Goal: Understand process/instructions

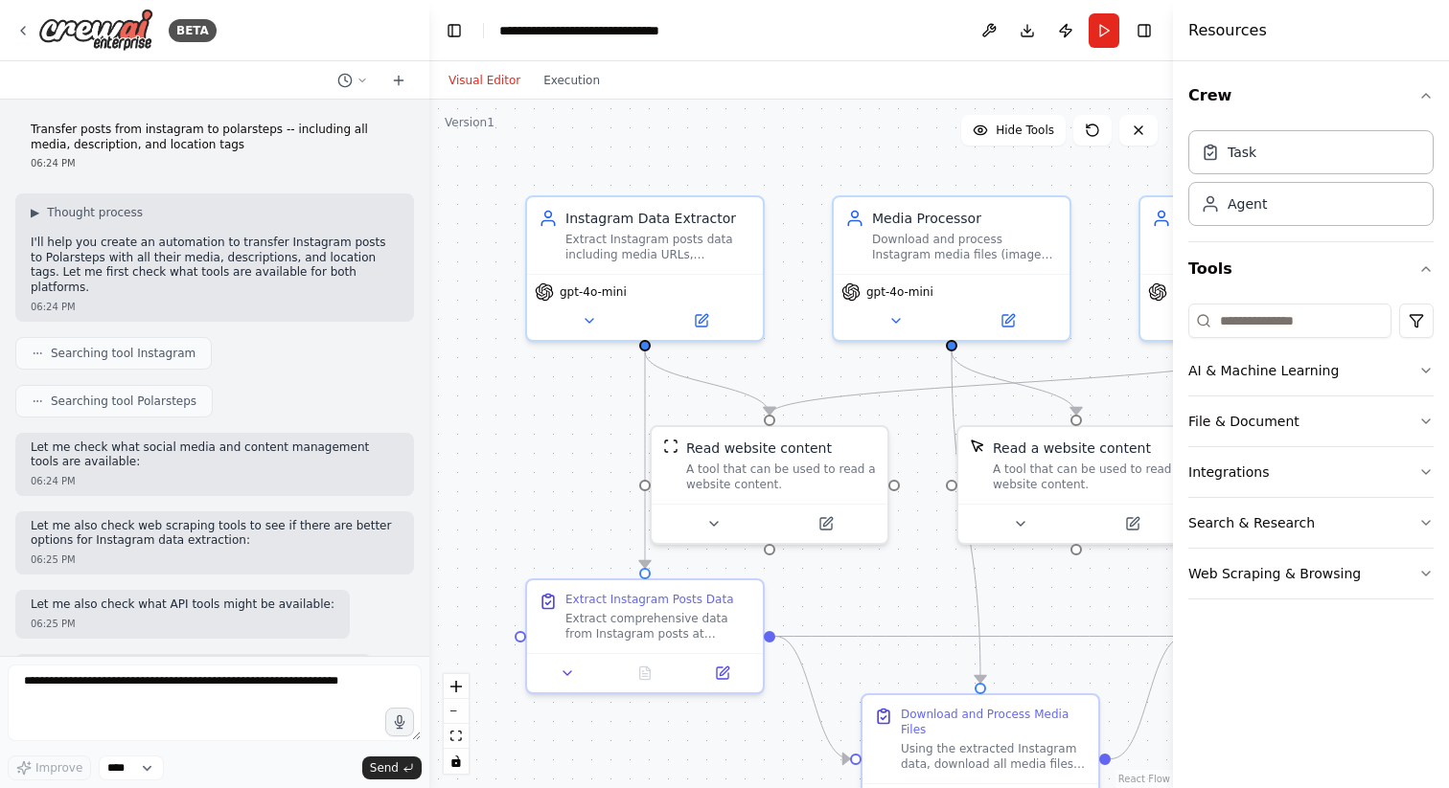
scroll to position [2714, 0]
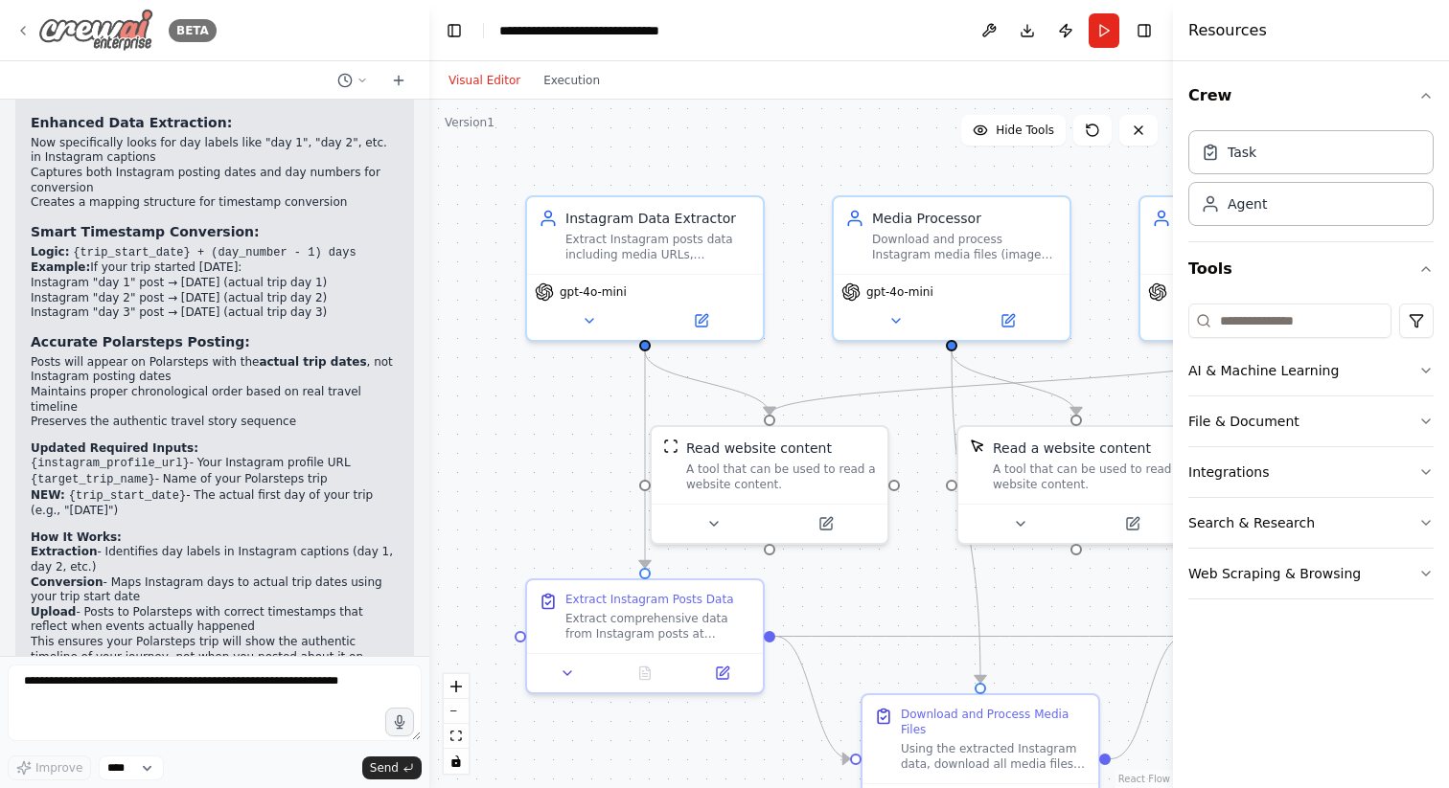
click at [25, 31] on icon at bounding box center [22, 30] width 15 height 15
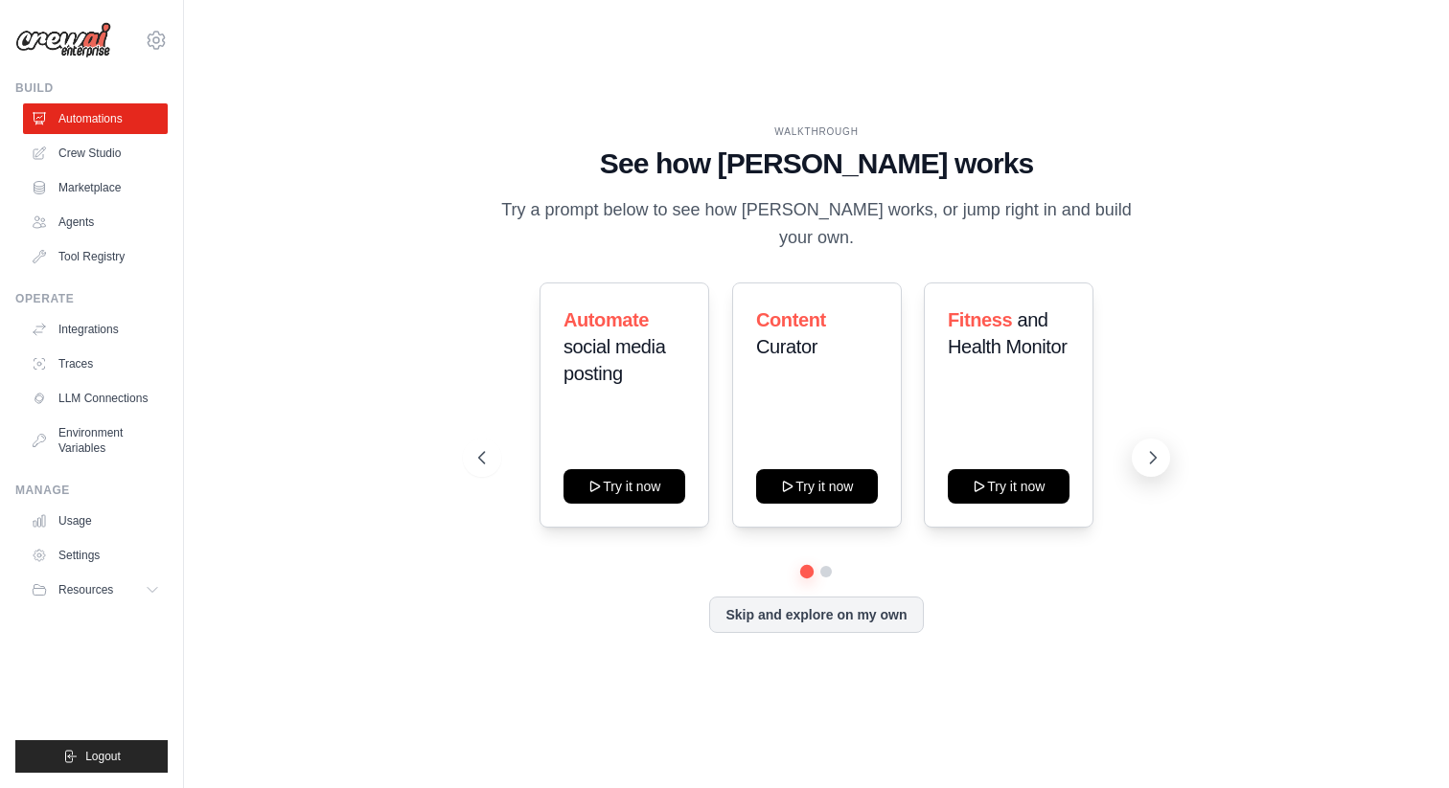
click at [1152, 452] on icon at bounding box center [1153, 457] width 6 height 11
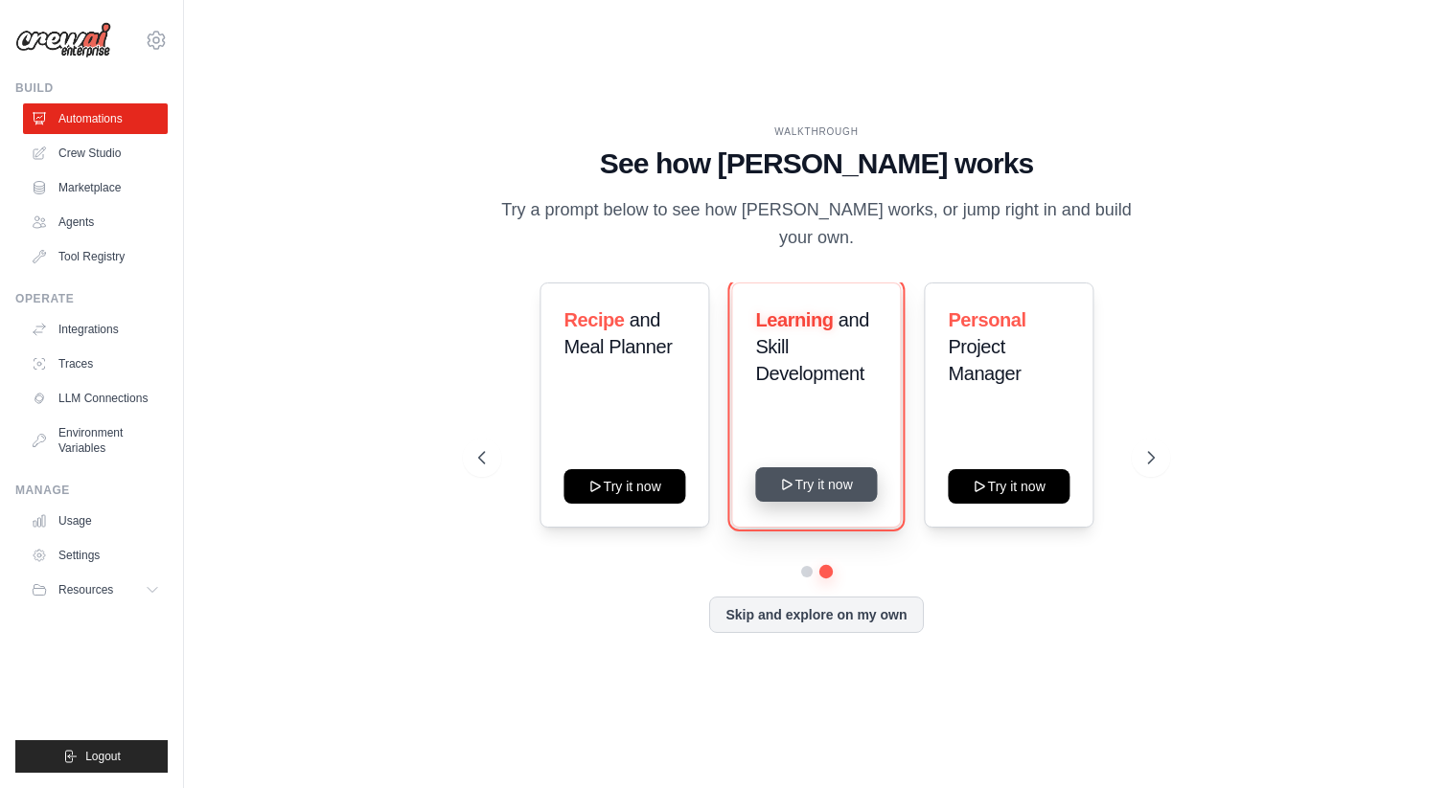
click at [802, 477] on button "Try it now" at bounding box center [817, 485] width 122 height 34
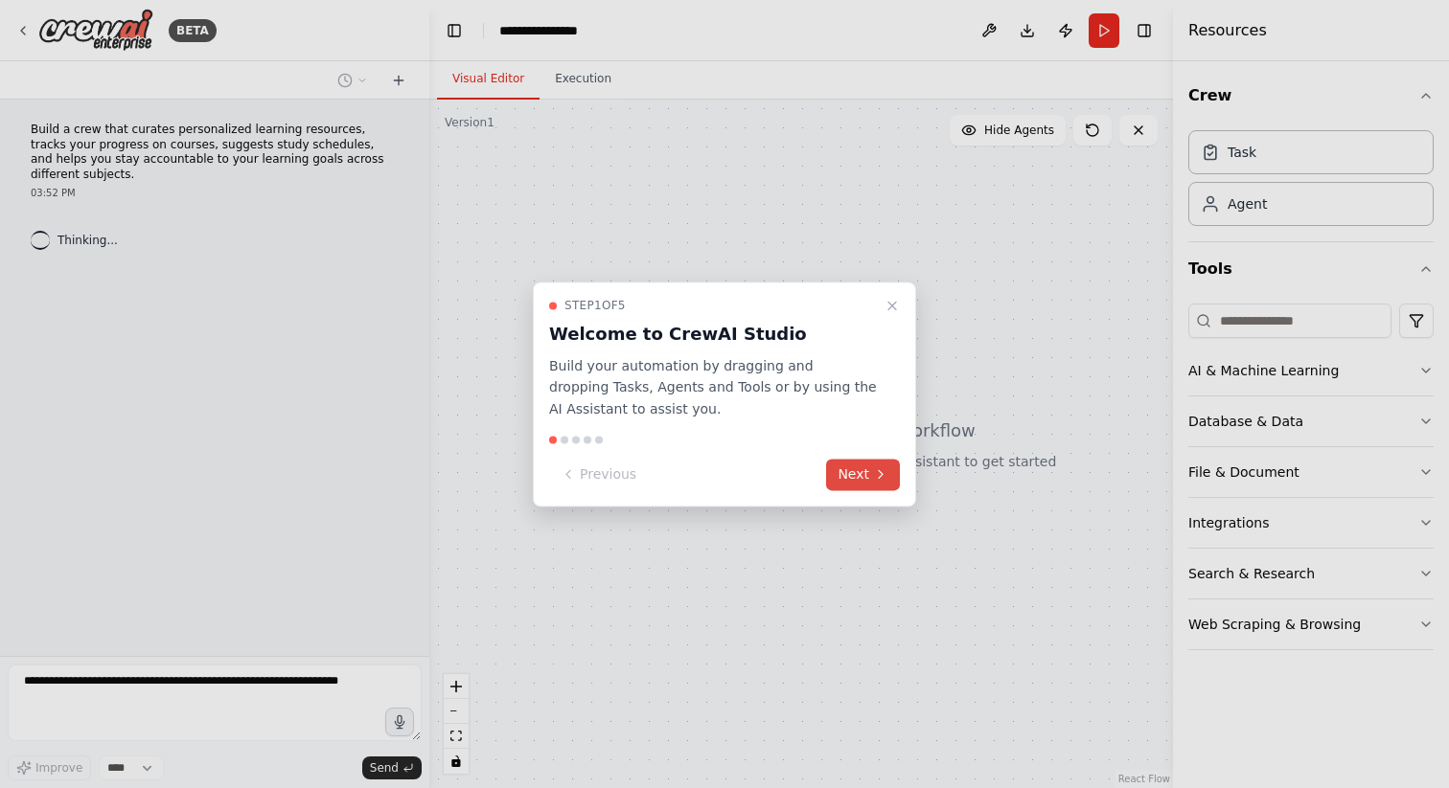
click at [871, 471] on button "Next" at bounding box center [863, 475] width 74 height 32
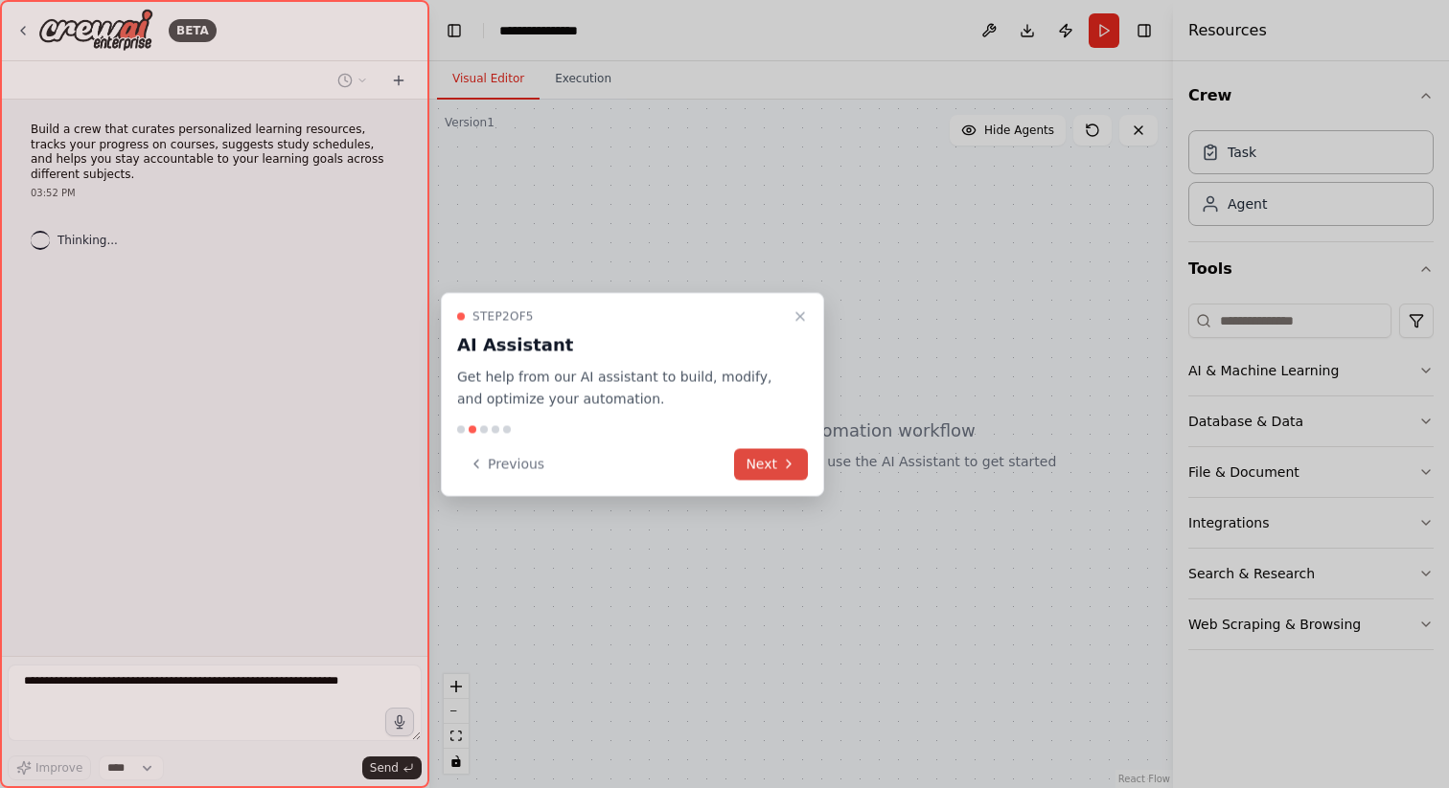
click at [784, 476] on button "Next" at bounding box center [771, 464] width 74 height 32
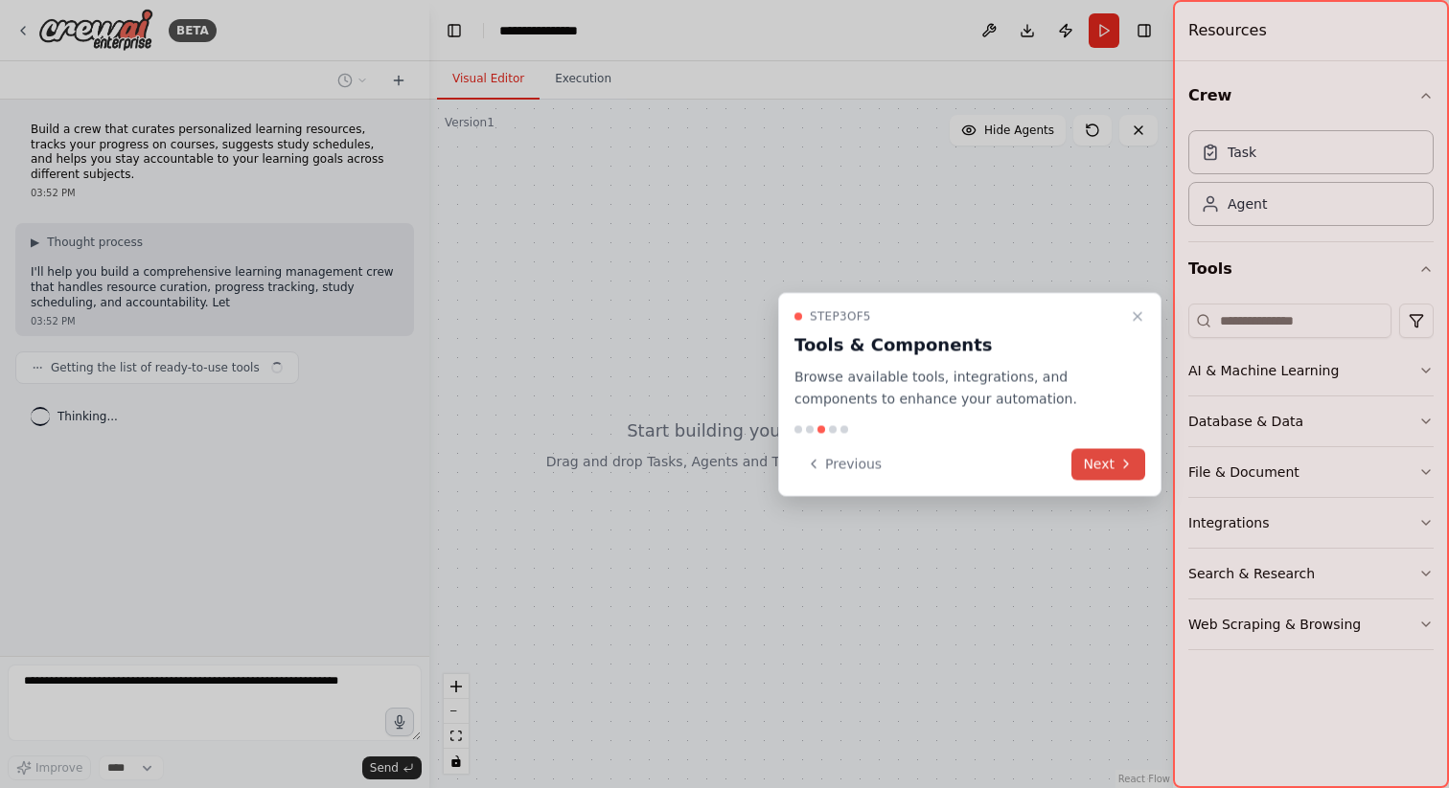
click at [1120, 468] on icon at bounding box center [1125, 464] width 15 height 15
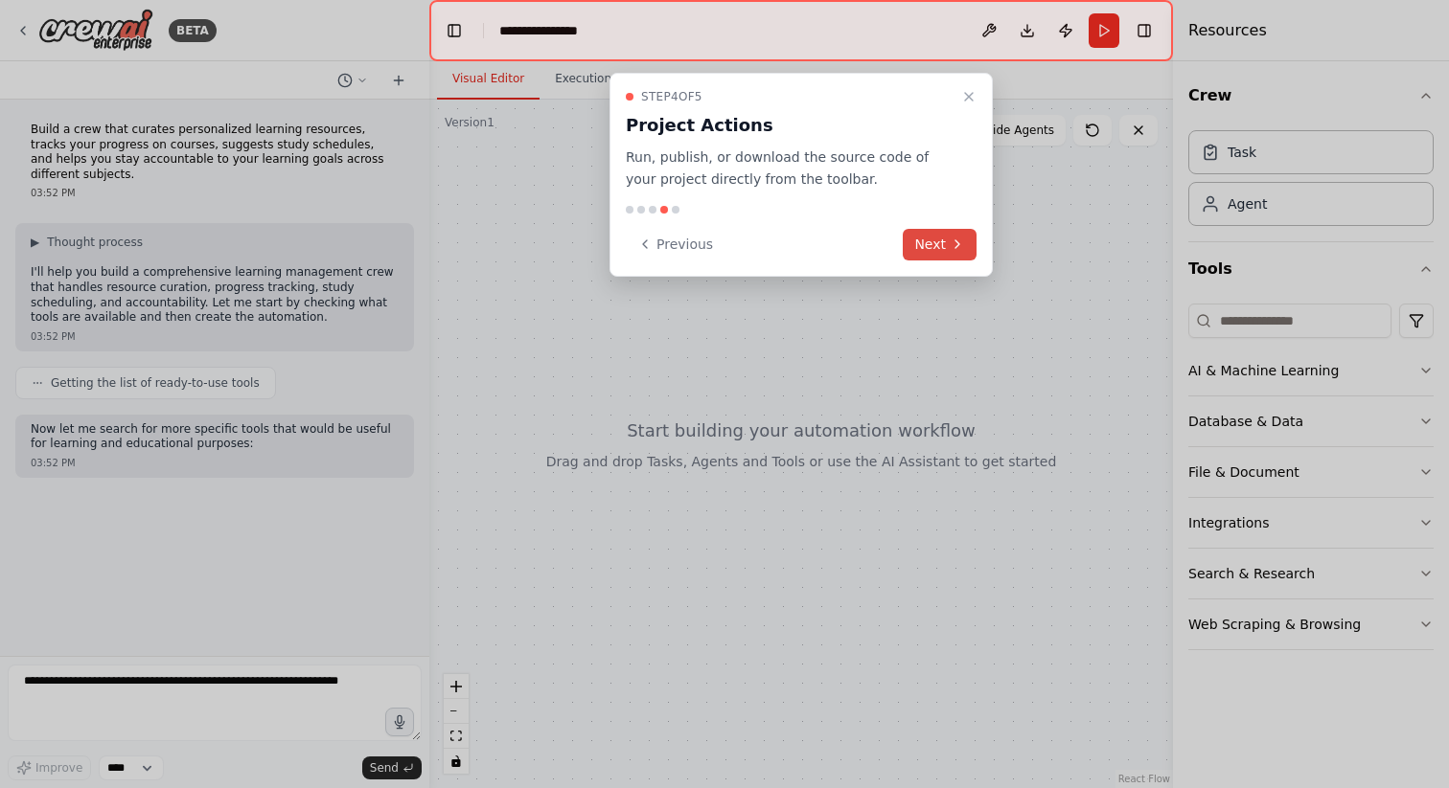
click at [957, 240] on icon at bounding box center [956, 244] width 15 height 15
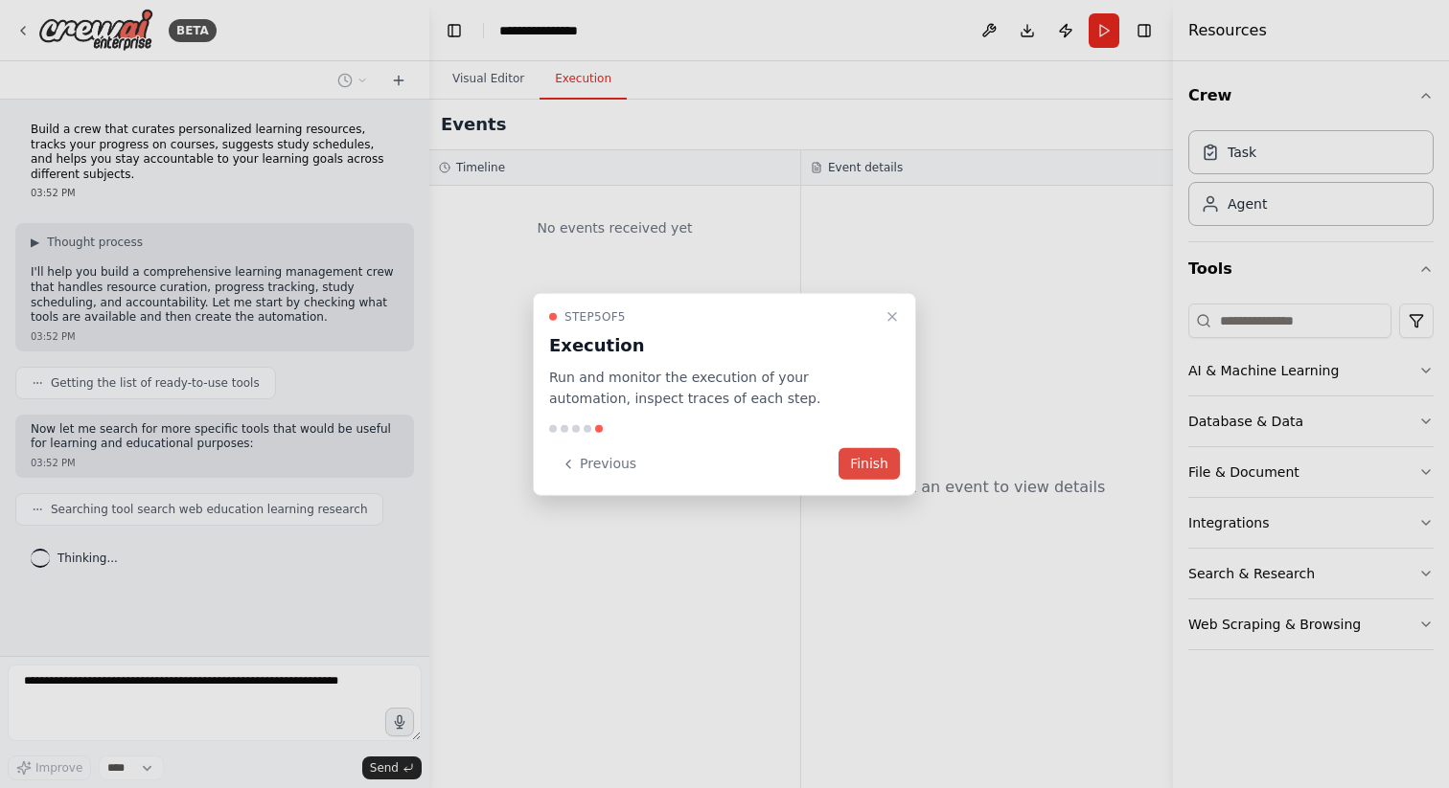
click at [870, 464] on button "Finish" at bounding box center [868, 464] width 61 height 32
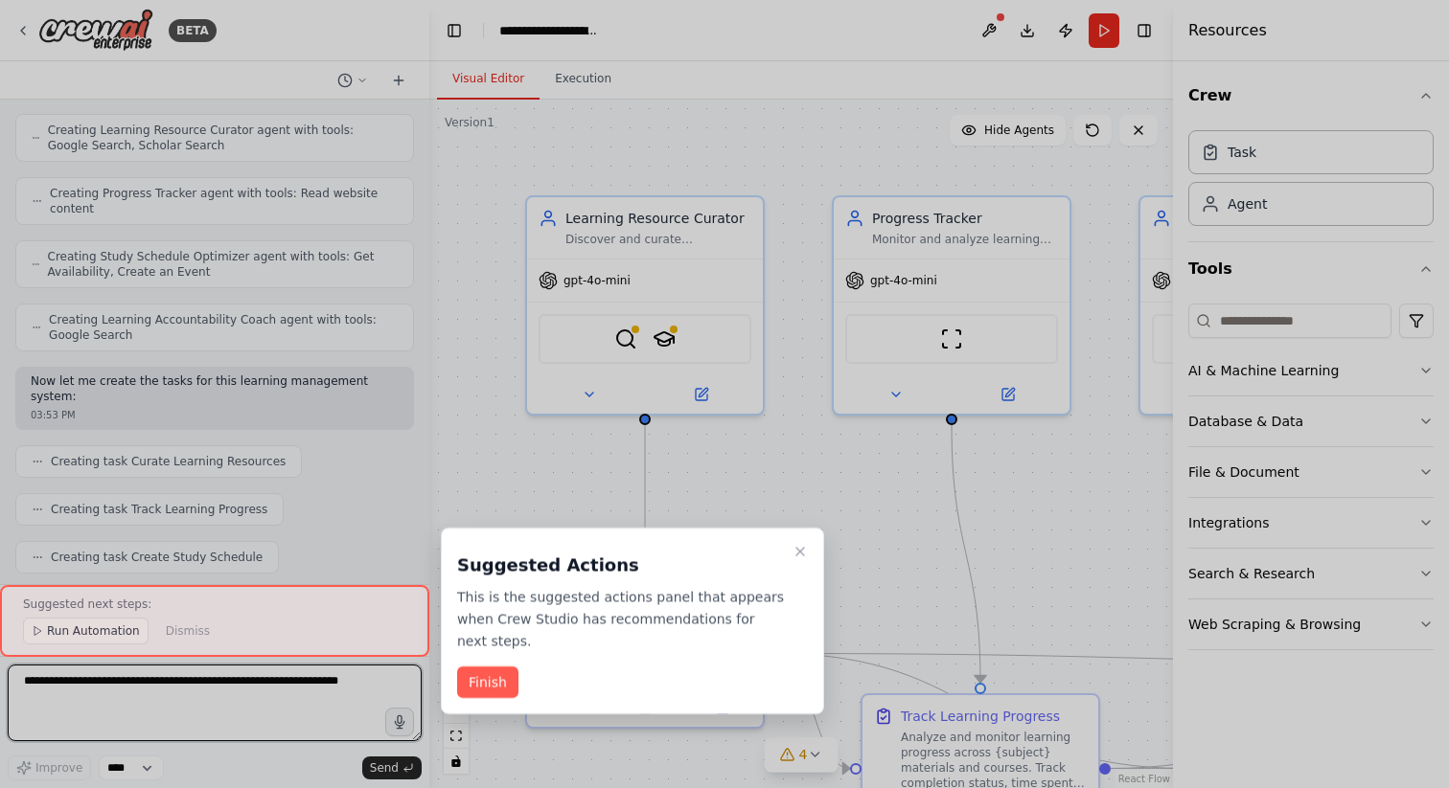
scroll to position [1725, 0]
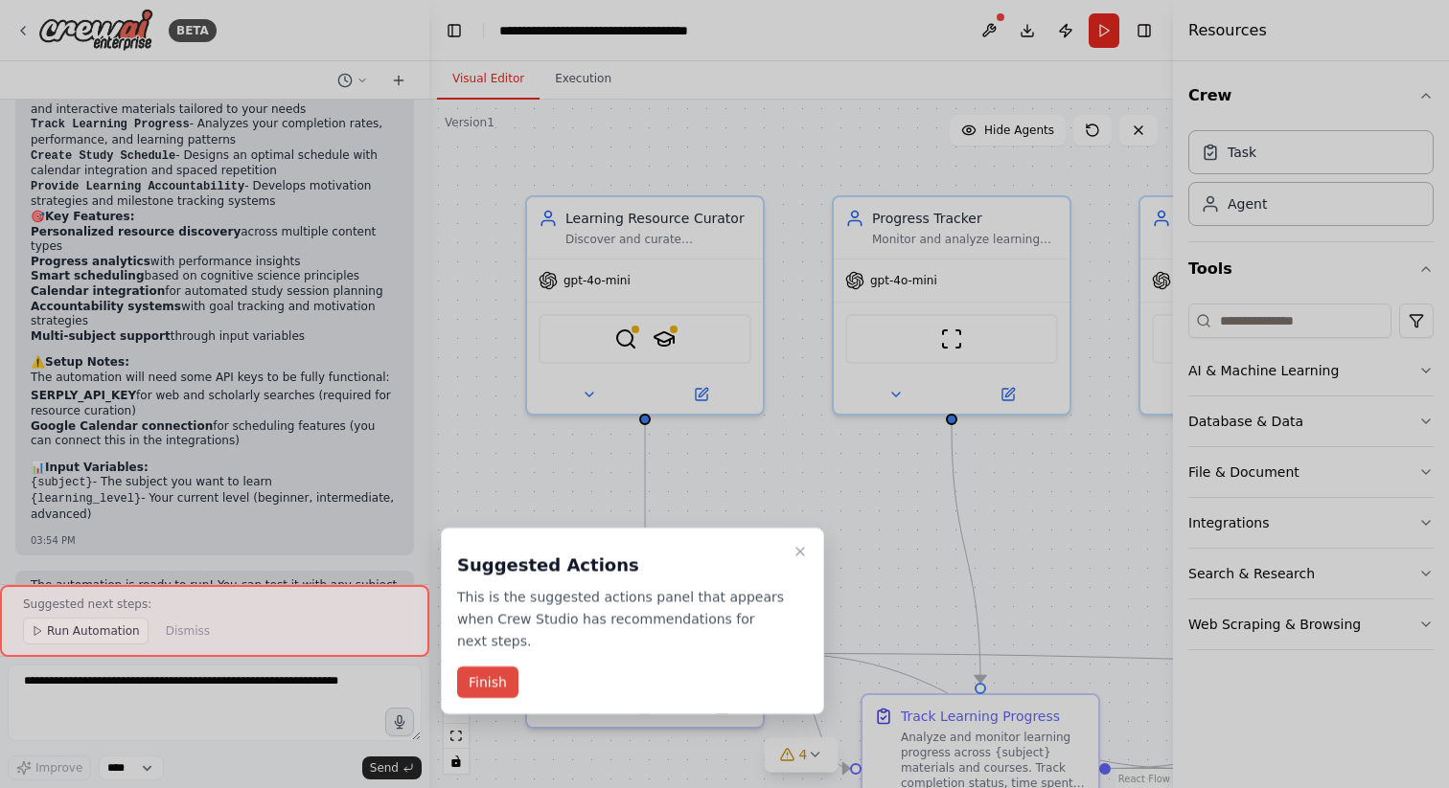
click at [505, 687] on button "Finish" at bounding box center [487, 683] width 61 height 32
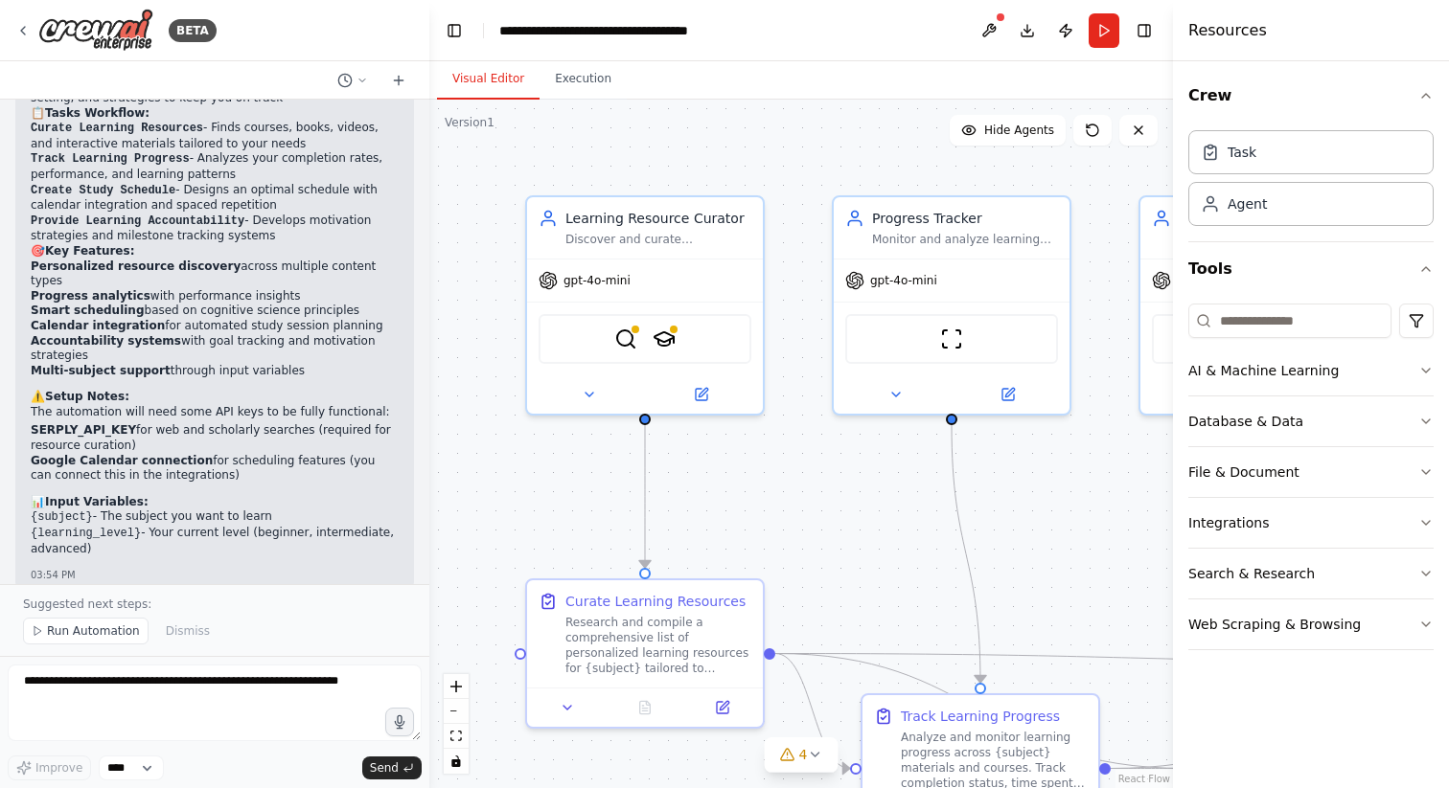
scroll to position [1688, 0]
